Goal: Contribute content

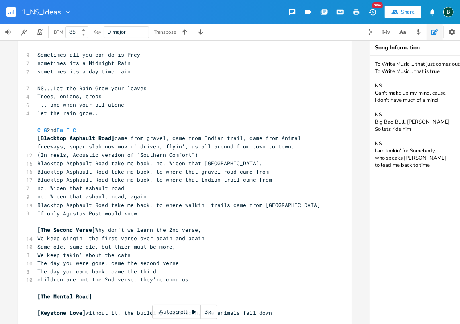
click at [12, 12] on icon "button" at bounding box center [12, 12] width 1 height 3
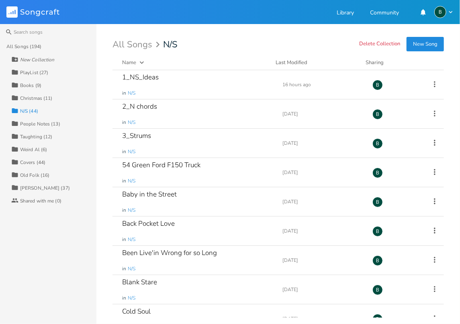
click at [33, 138] on div "Taughting (12)" at bounding box center [36, 136] width 32 height 5
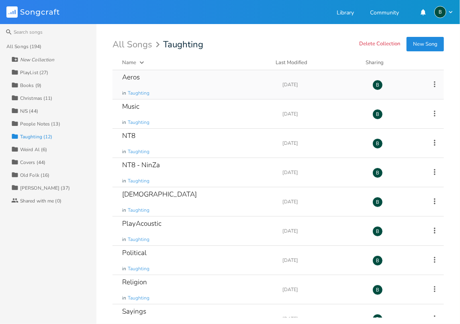
click at [134, 77] on div "Aeros" at bounding box center [131, 77] width 18 height 7
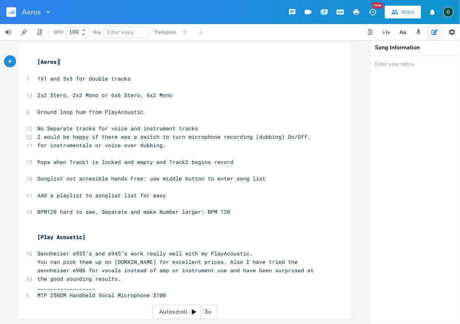
scroll to position [6, 0]
click at [161, 291] on pre "MTP 250DM Handheld Vocal Microphone $100" at bounding box center [181, 295] width 290 height 8
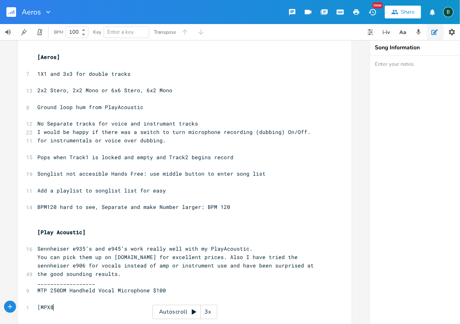
scroll to position [0, 15]
type textarea "[MPX8]"
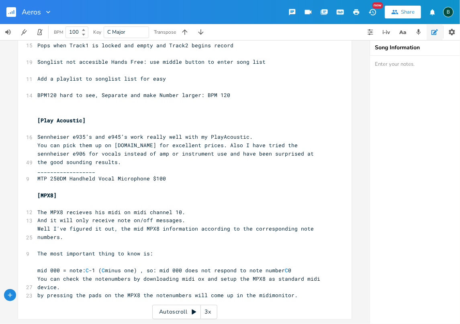
scroll to position [195, 0]
click at [83, 267] on span "mid 000 = note: C -1 ( C minus one) , so: mid 000 does not respond to note numb…" at bounding box center [164, 270] width 254 height 7
type textarea "["
click at [144, 267] on span "mid 000 = note: [ C -1 ( C minus one) , so: mid 000 does not respond to note nu…" at bounding box center [167, 270] width 260 height 7
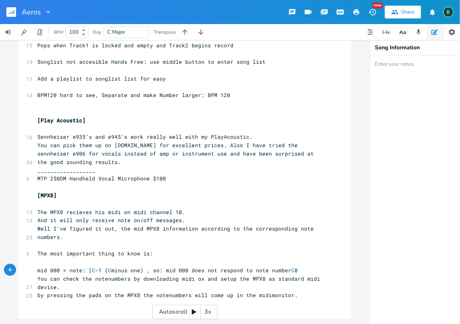
type textarea "]"
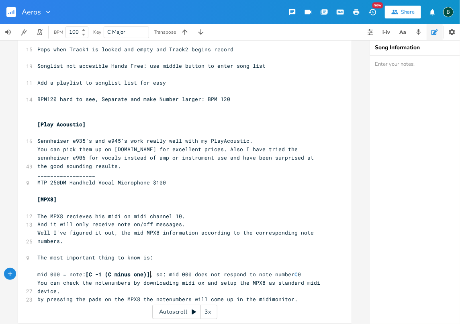
scroll to position [195, 0]
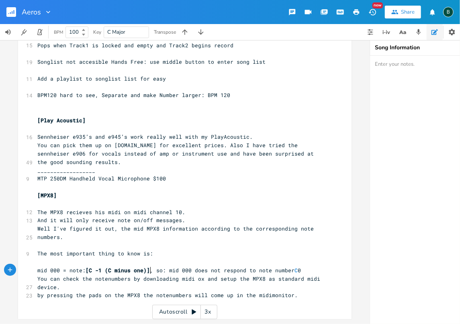
click at [294, 267] on span "mid 000 = note: [C -1 (C minus one)] , so: mid 000 does not respond to note num…" at bounding box center [168, 270] width 263 height 7
type textarea "["
click at [308, 267] on pre "mid 000 = note: [C -1 (C minus one)] , so: mid 000 does not respond to note num…" at bounding box center [181, 271] width 290 height 8
type textarea "]"
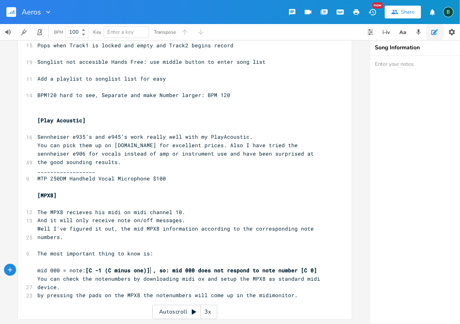
click at [149, 267] on span "[C -1 (C minus one)] , so: mid 000 does not respond to note number [C 0]" at bounding box center [200, 270] width 231 height 7
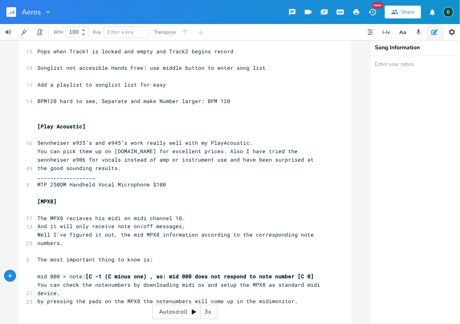
scroll to position [123, 0]
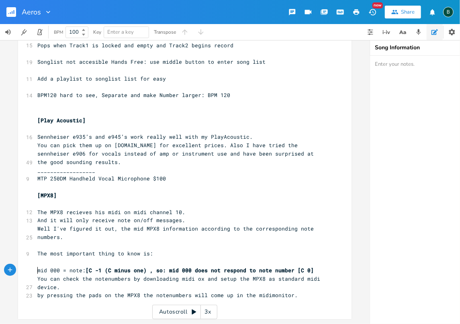
click at [36, 267] on pre "mid 000 = note: [C -1 (C minus one) , so: mid 000 does not respond to note numb…" at bounding box center [181, 271] width 290 height 8
type textarea "["
click at [91, 267] on span "[mid 000 = note: [C -1 (C minus one) , so: mid 000 does not respond to note num…" at bounding box center [178, 270] width 283 height 7
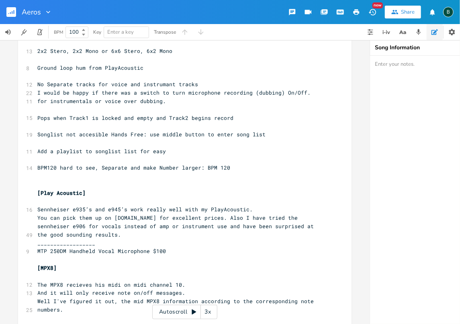
scroll to position [0, 0]
